Goal: Transaction & Acquisition: Purchase product/service

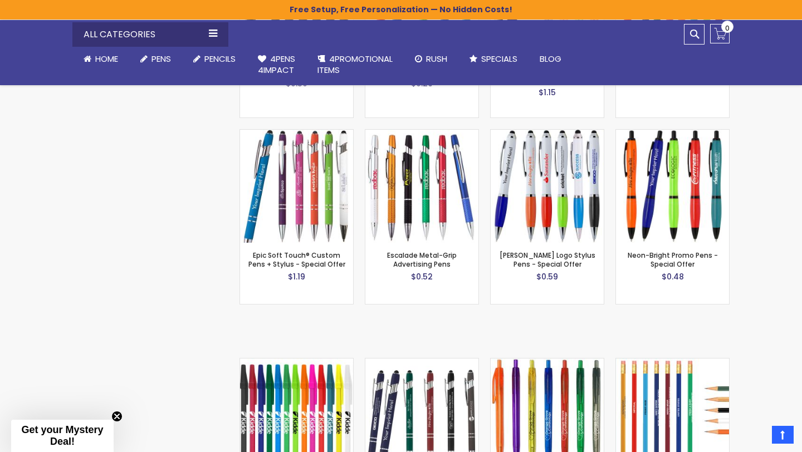
scroll to position [874, 0]
click at [332, 178] on img at bounding box center [296, 185] width 113 height 113
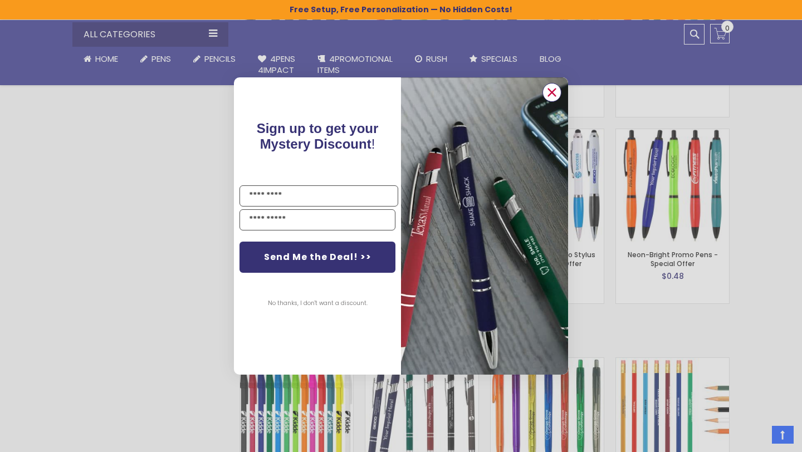
click at [551, 92] on icon "Close dialog" at bounding box center [551, 92] width 7 height 7
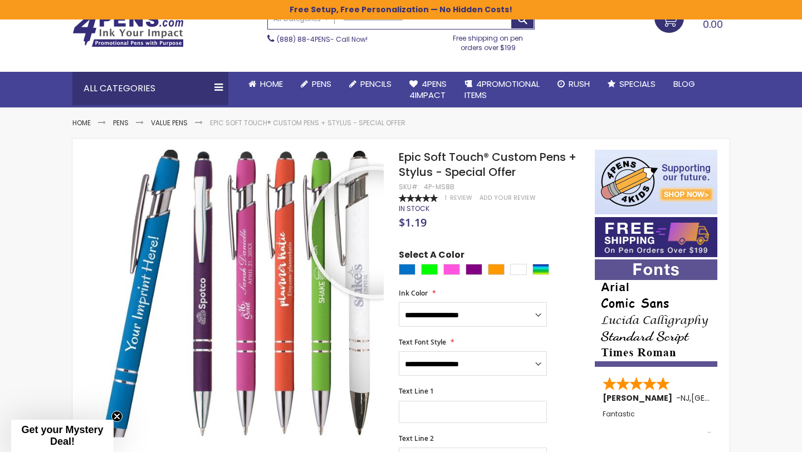
scroll to position [51, 0]
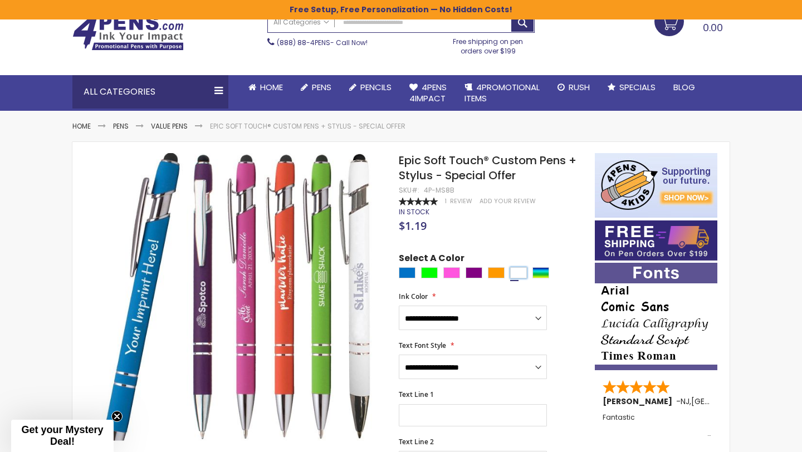
click at [516, 277] on div "White" at bounding box center [518, 272] width 17 height 11
type input "****"
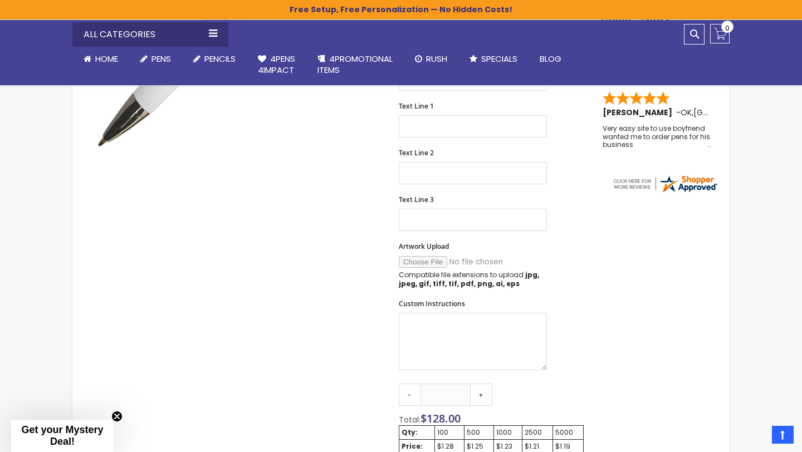
scroll to position [363, 0]
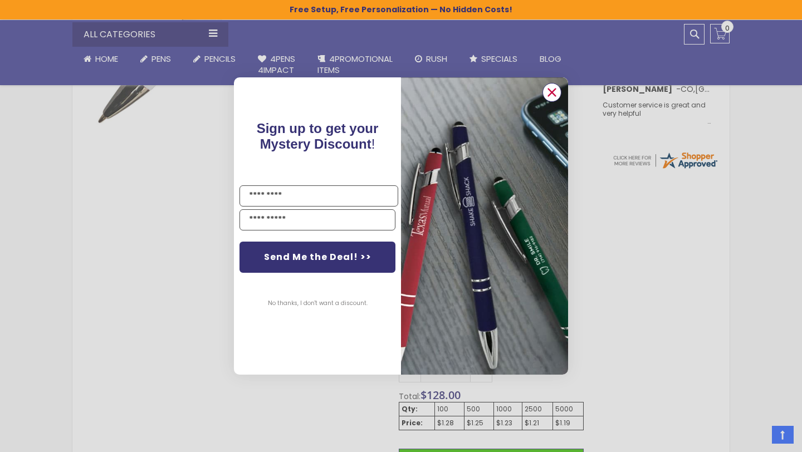
click at [552, 97] on circle "Close dialog" at bounding box center [551, 92] width 17 height 17
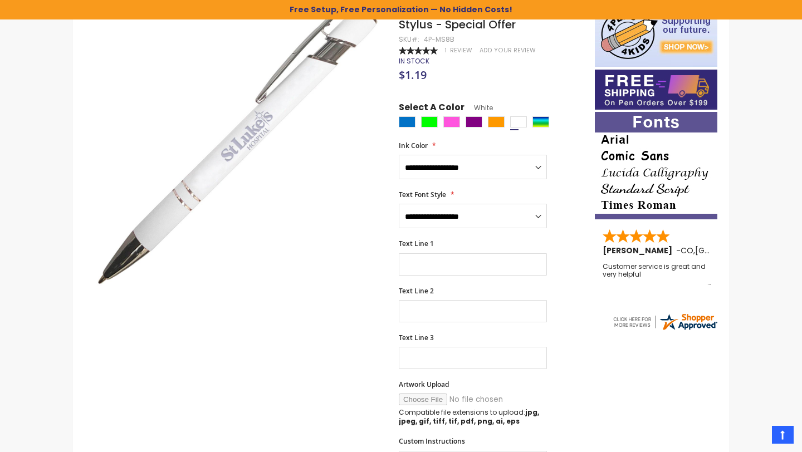
scroll to position [0, 0]
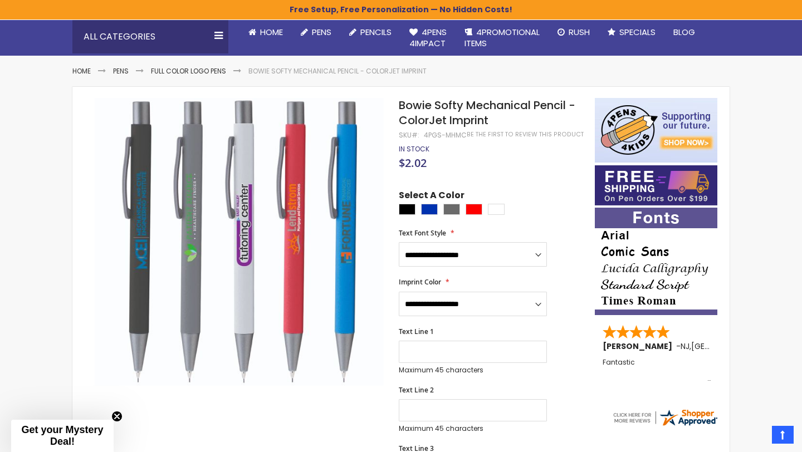
scroll to position [112, 0]
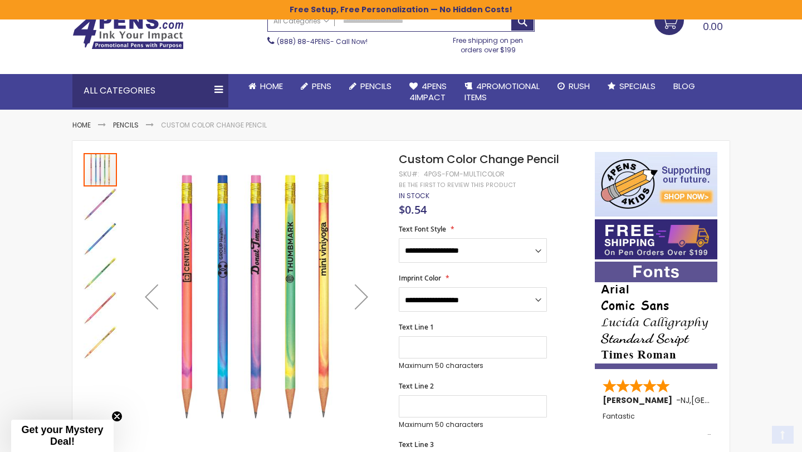
scroll to position [76, 0]
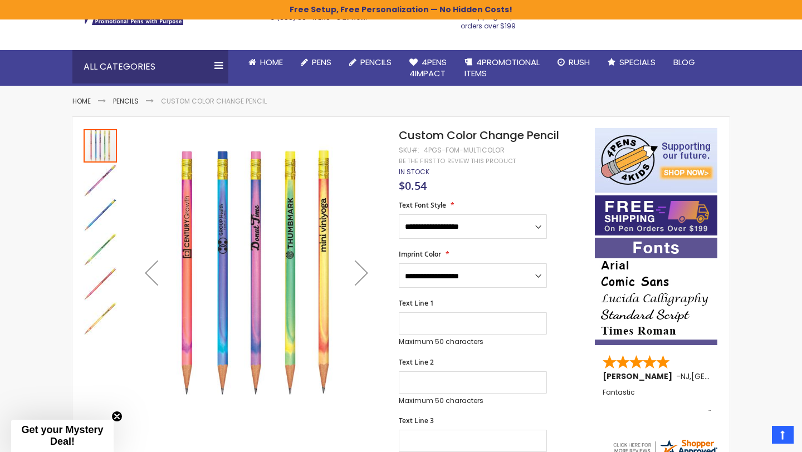
click at [102, 199] on img "Custom Color Change Pencil" at bounding box center [100, 214] width 33 height 33
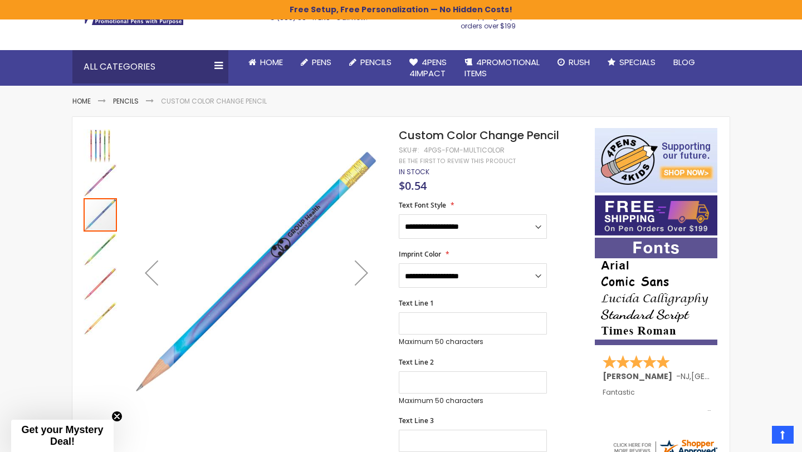
click at [103, 173] on img "Custom Color Change Pencil" at bounding box center [100, 180] width 33 height 33
